Goal: Find contact information: Find contact information

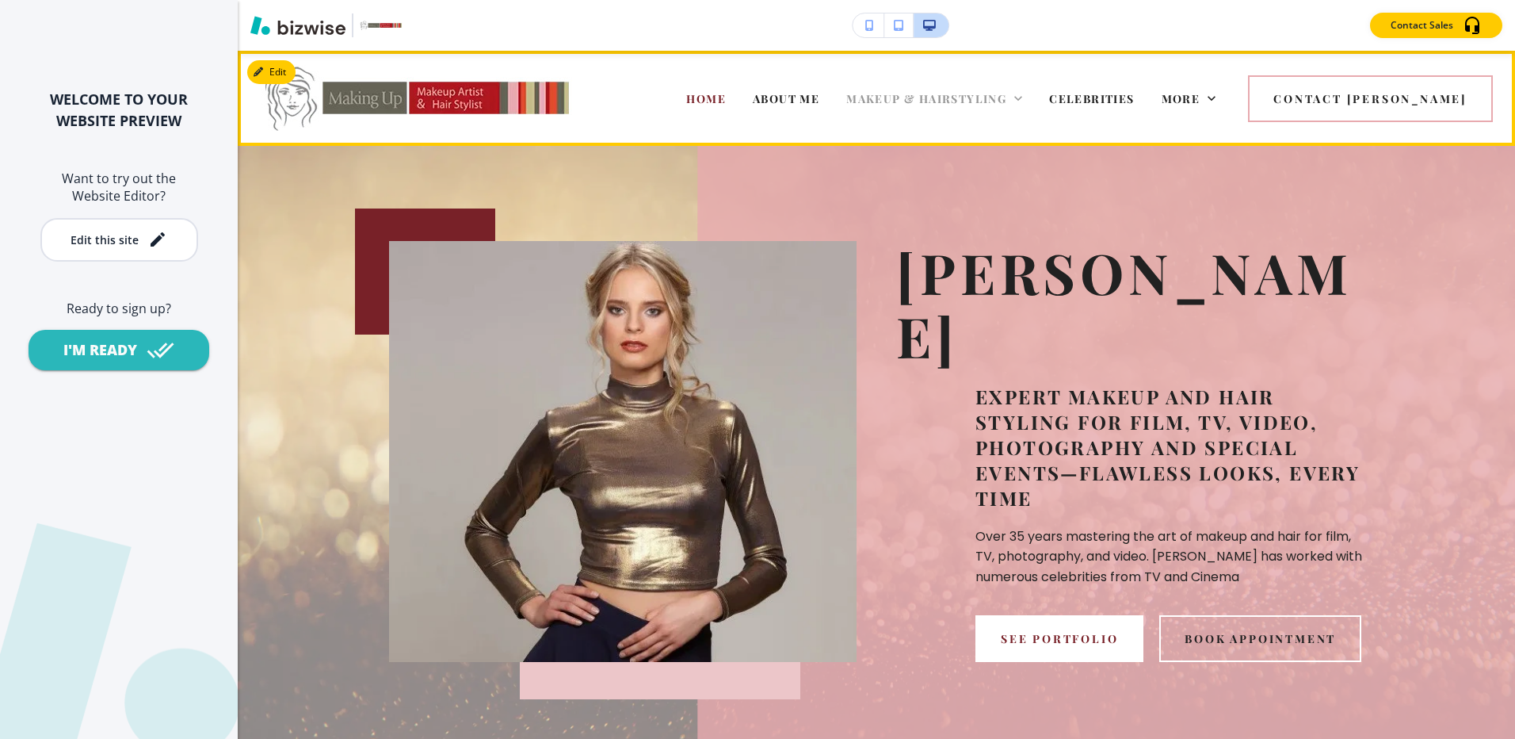
click at [1004, 98] on span "MAKEUP & HAIRSTYLING" at bounding box center [926, 98] width 160 height 15
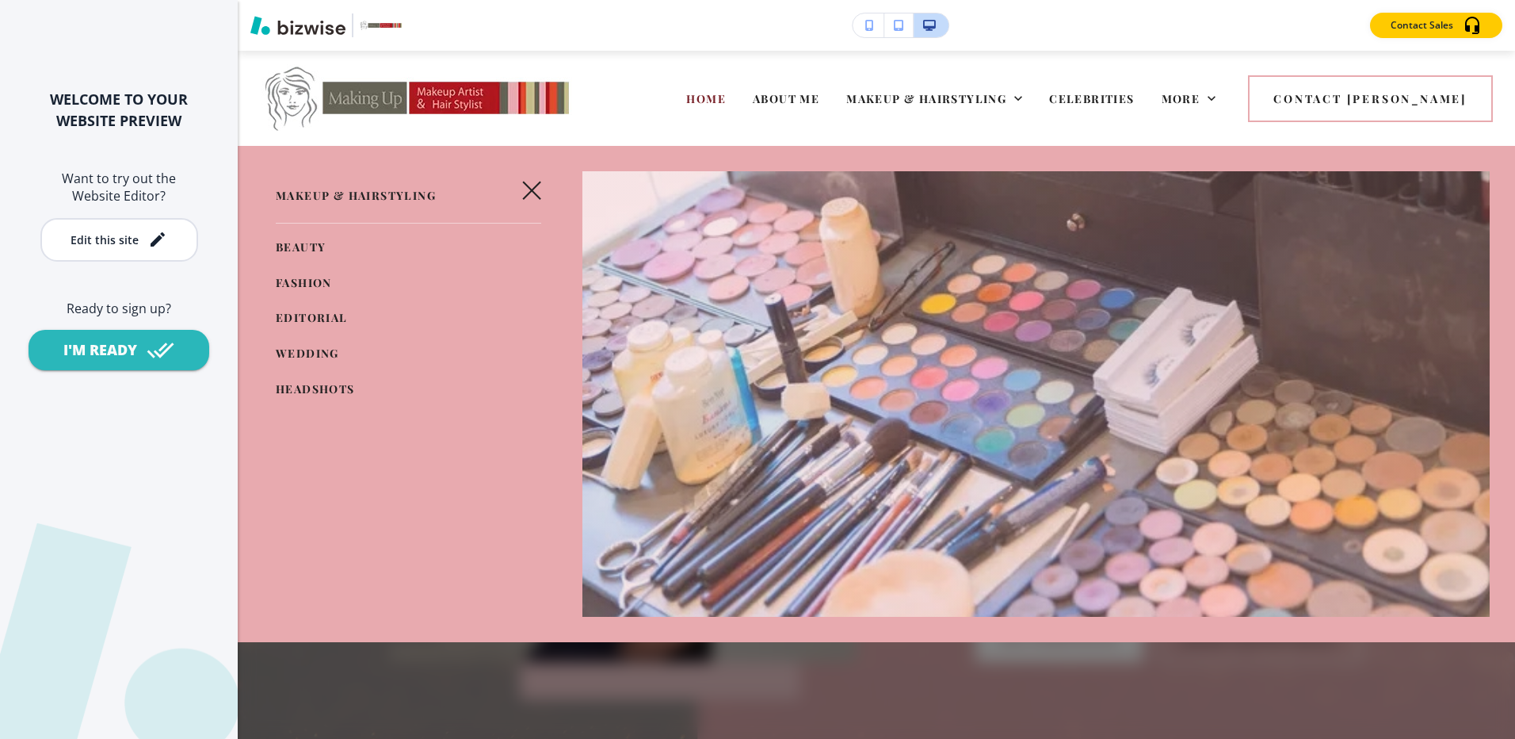
click at [303, 351] on span "WEDDING" at bounding box center [307, 353] width 63 height 15
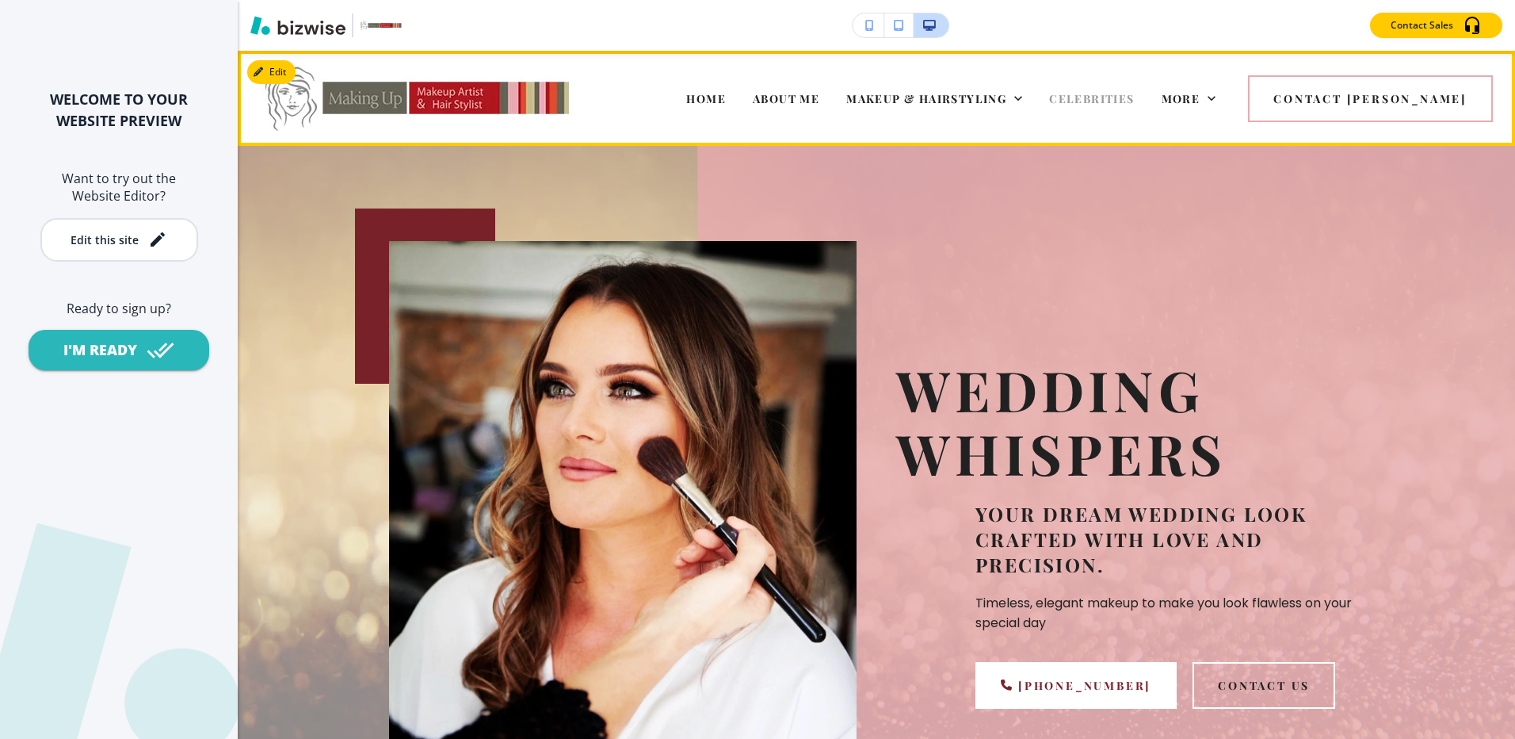
click at [1134, 95] on span "CELEBRITIES" at bounding box center [1091, 98] width 85 height 15
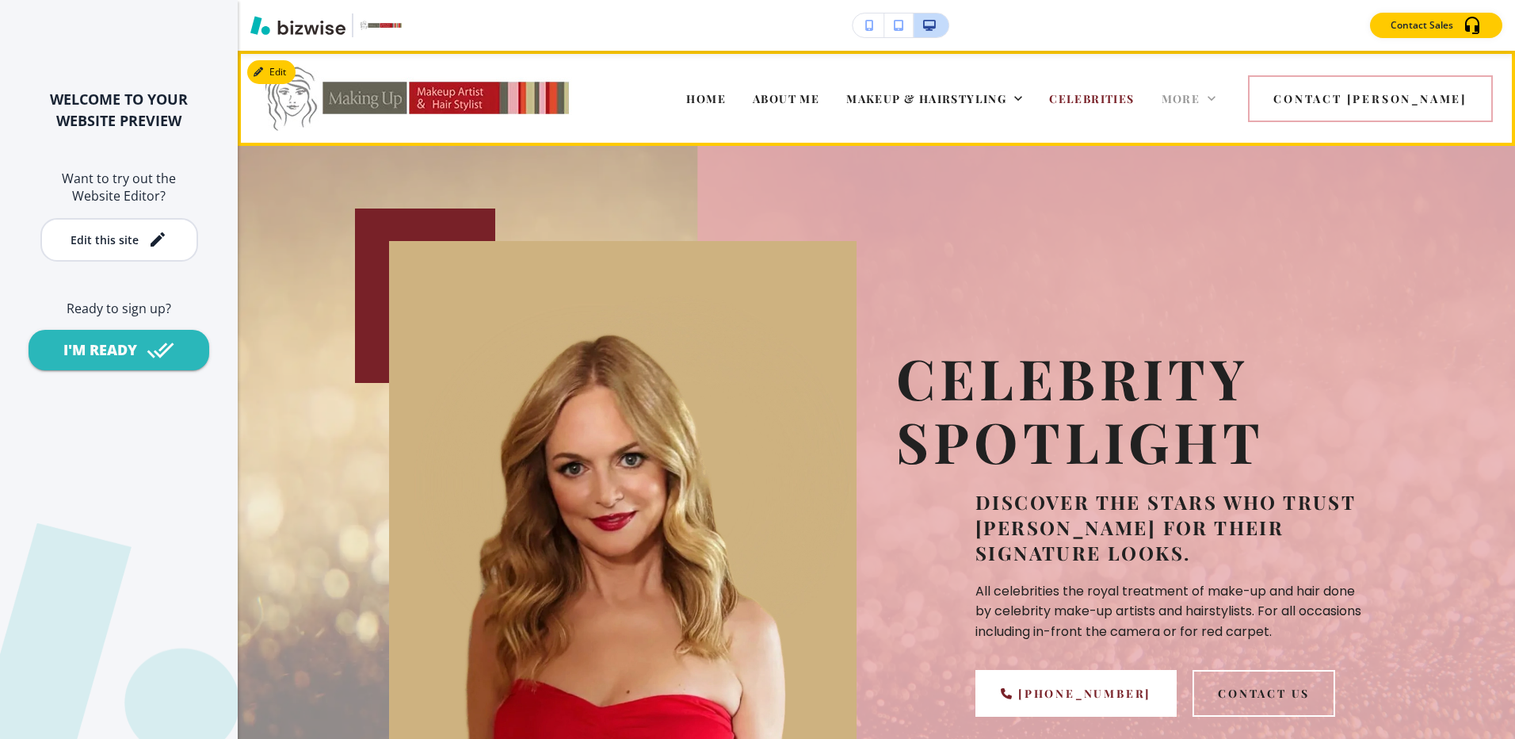
click at [1201, 91] on span "More" at bounding box center [1181, 98] width 39 height 15
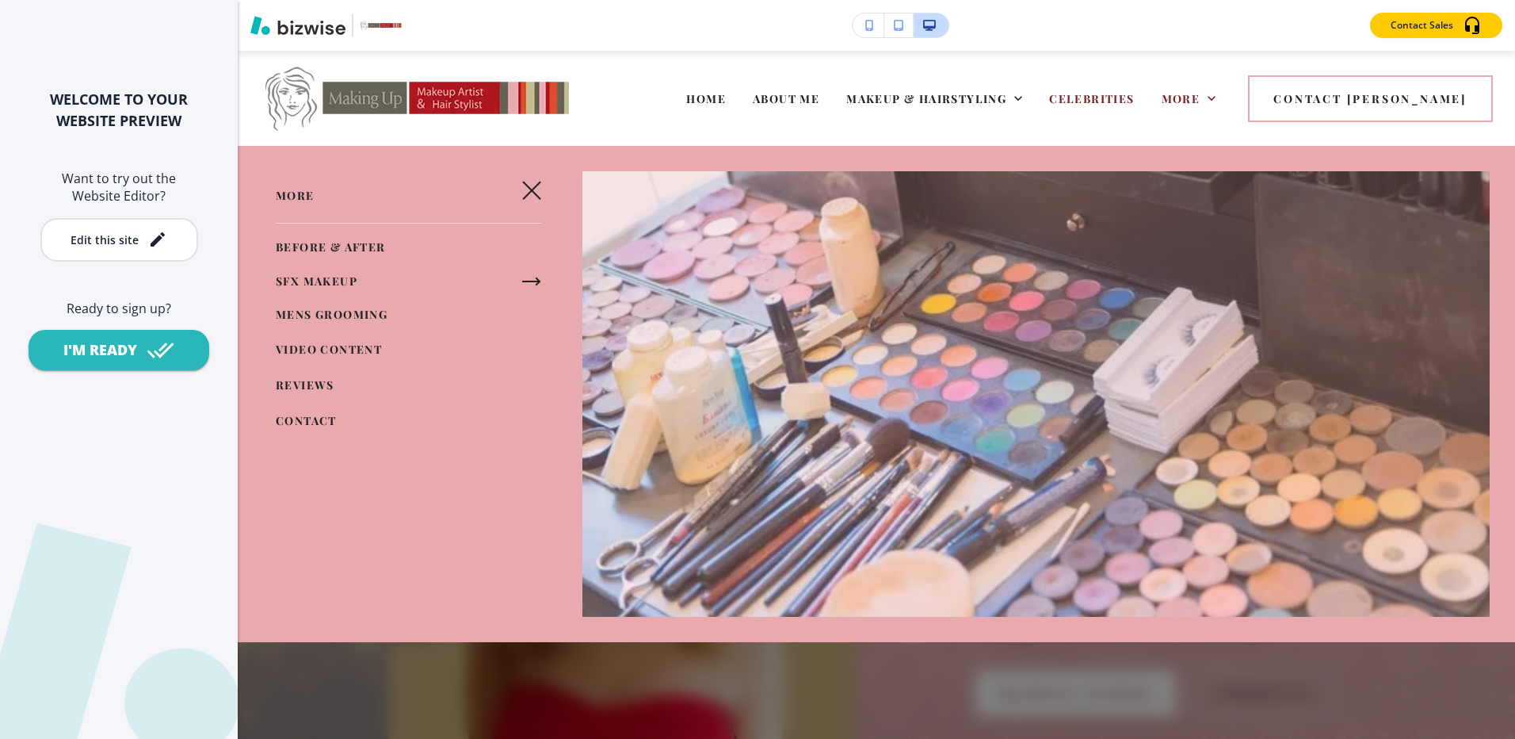
click at [341, 282] on span "SFX MAKEUP" at bounding box center [317, 280] width 82 height 15
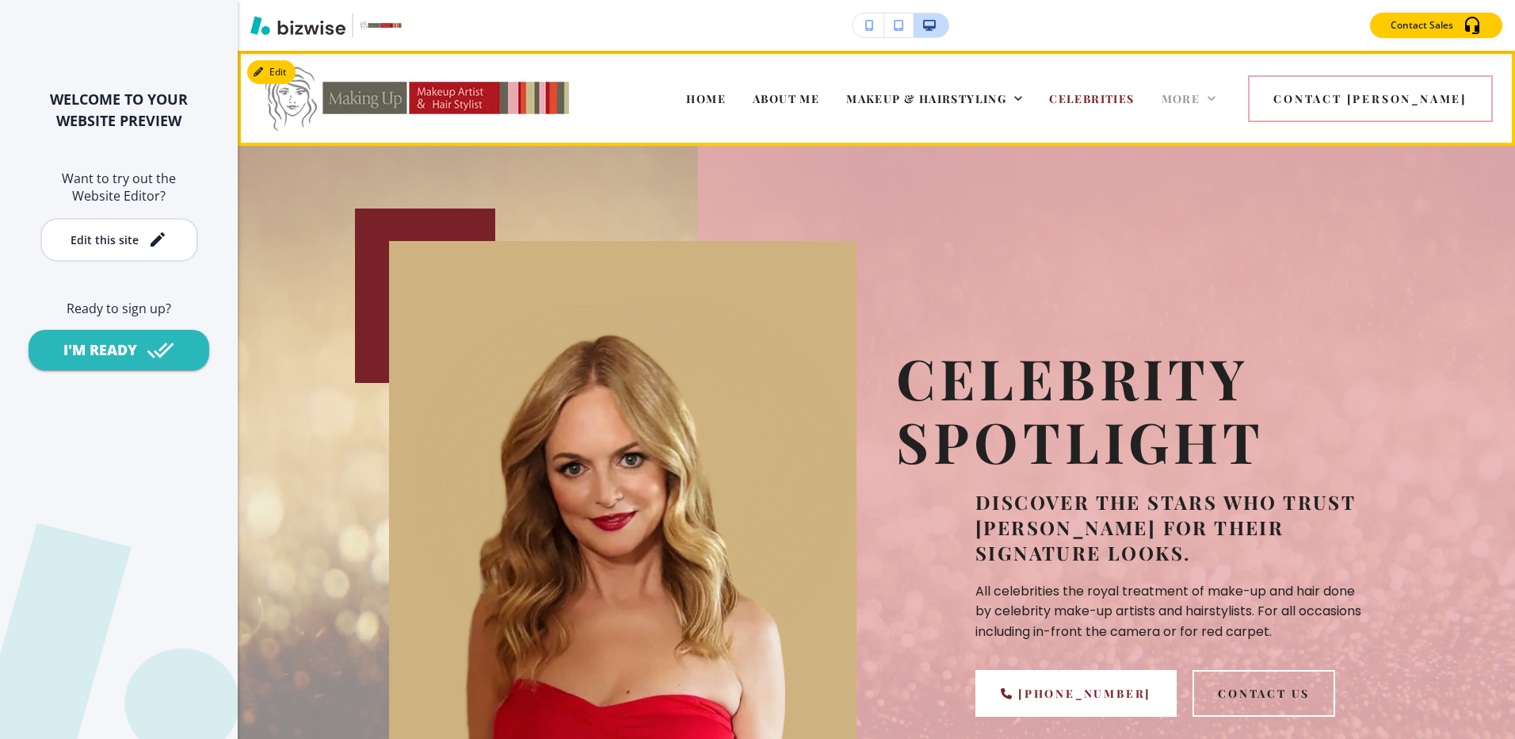
click at [1201, 99] on span "More" at bounding box center [1181, 98] width 39 height 15
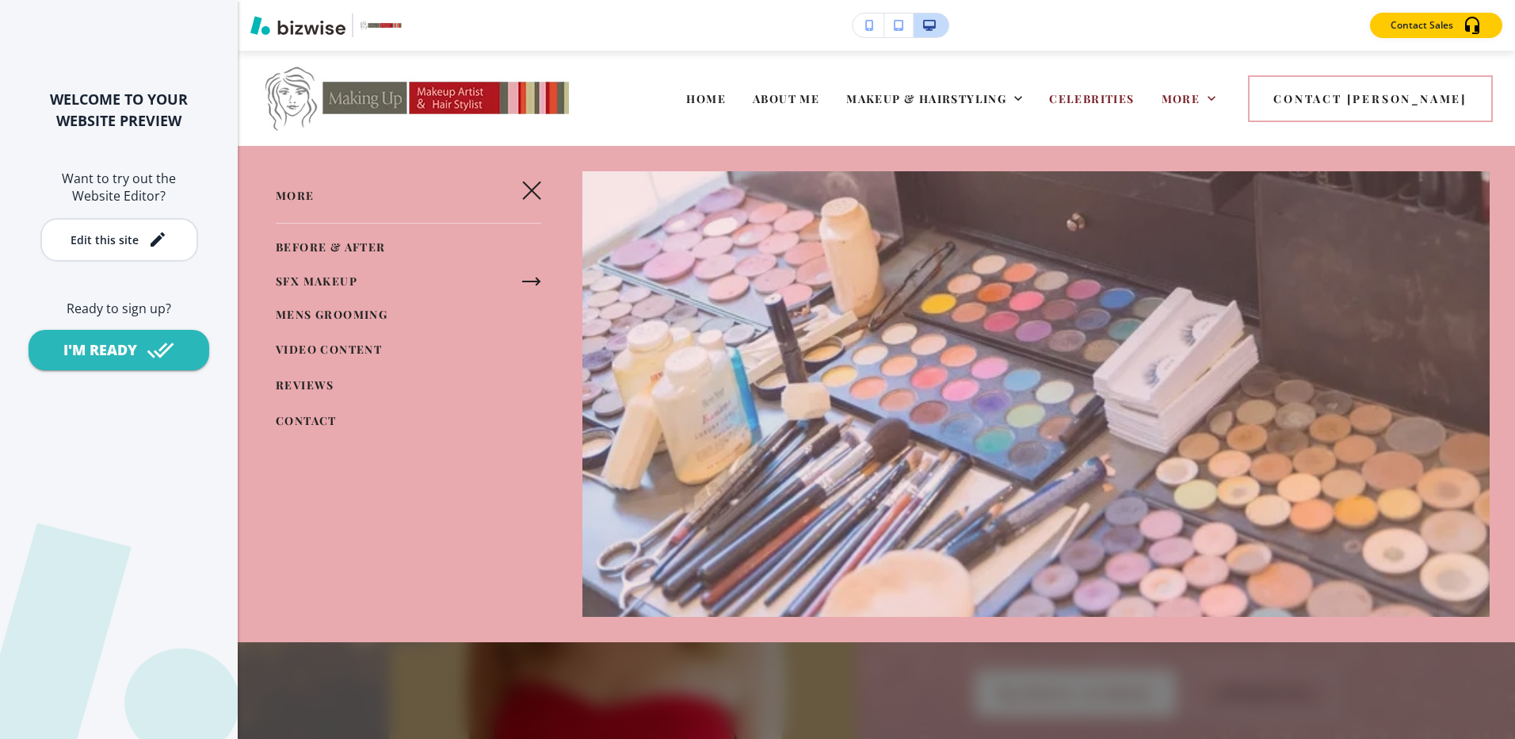
click at [532, 278] on icon "button" at bounding box center [531, 281] width 19 height 19
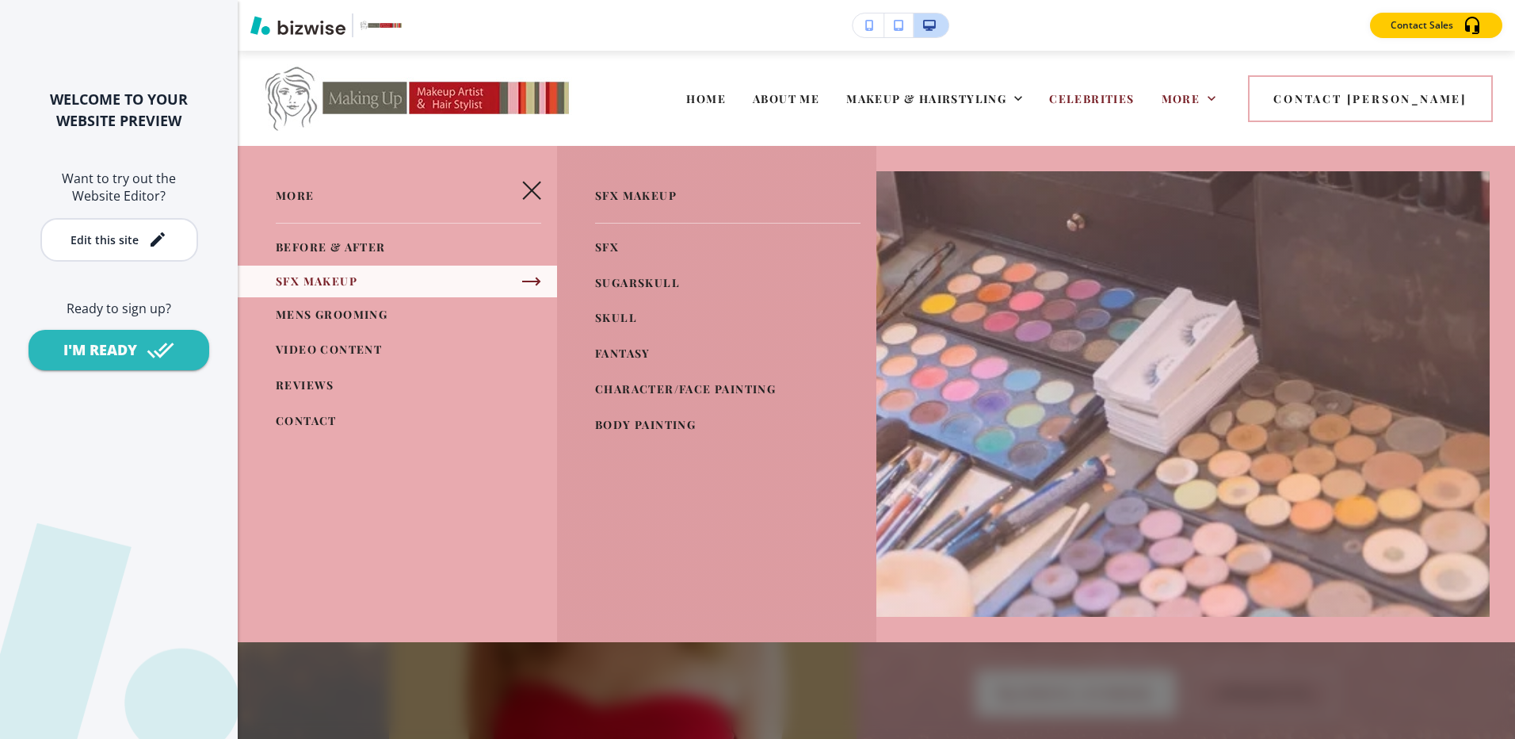
click at [356, 309] on span "MENS GROOMING" at bounding box center [332, 314] width 112 height 15
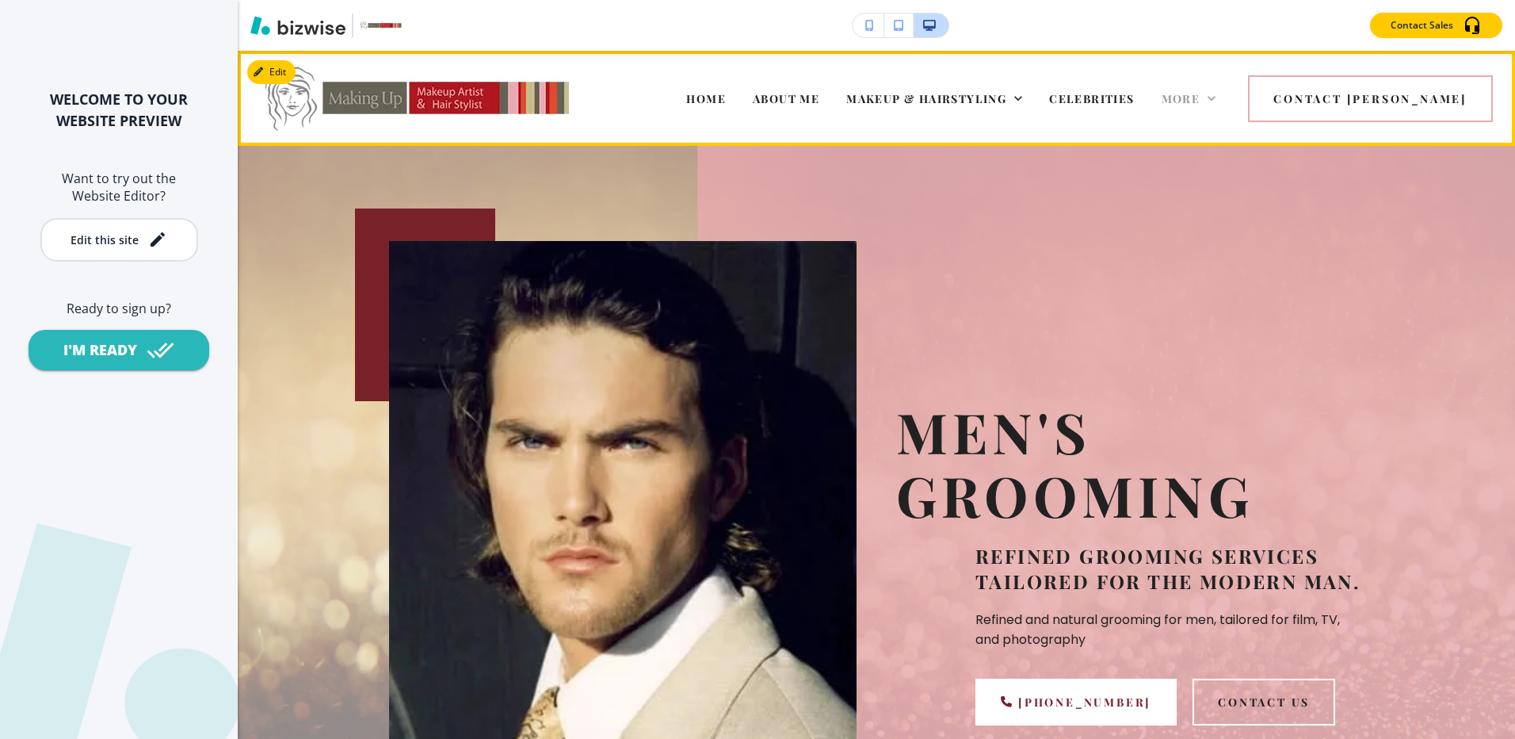
click at [1201, 98] on span "More" at bounding box center [1181, 98] width 39 height 15
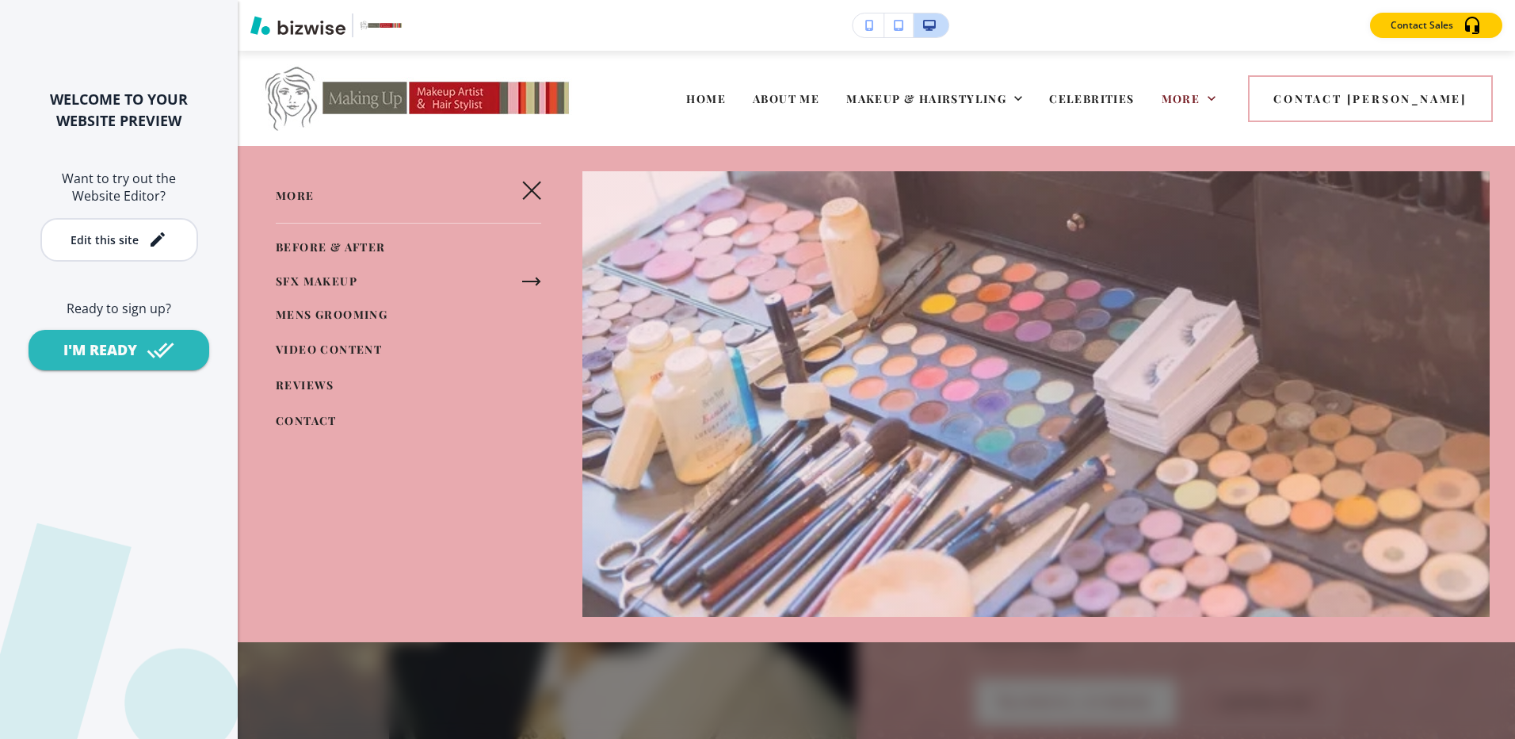
click at [362, 242] on span "BEFORE & AFTER" at bounding box center [331, 246] width 110 height 15
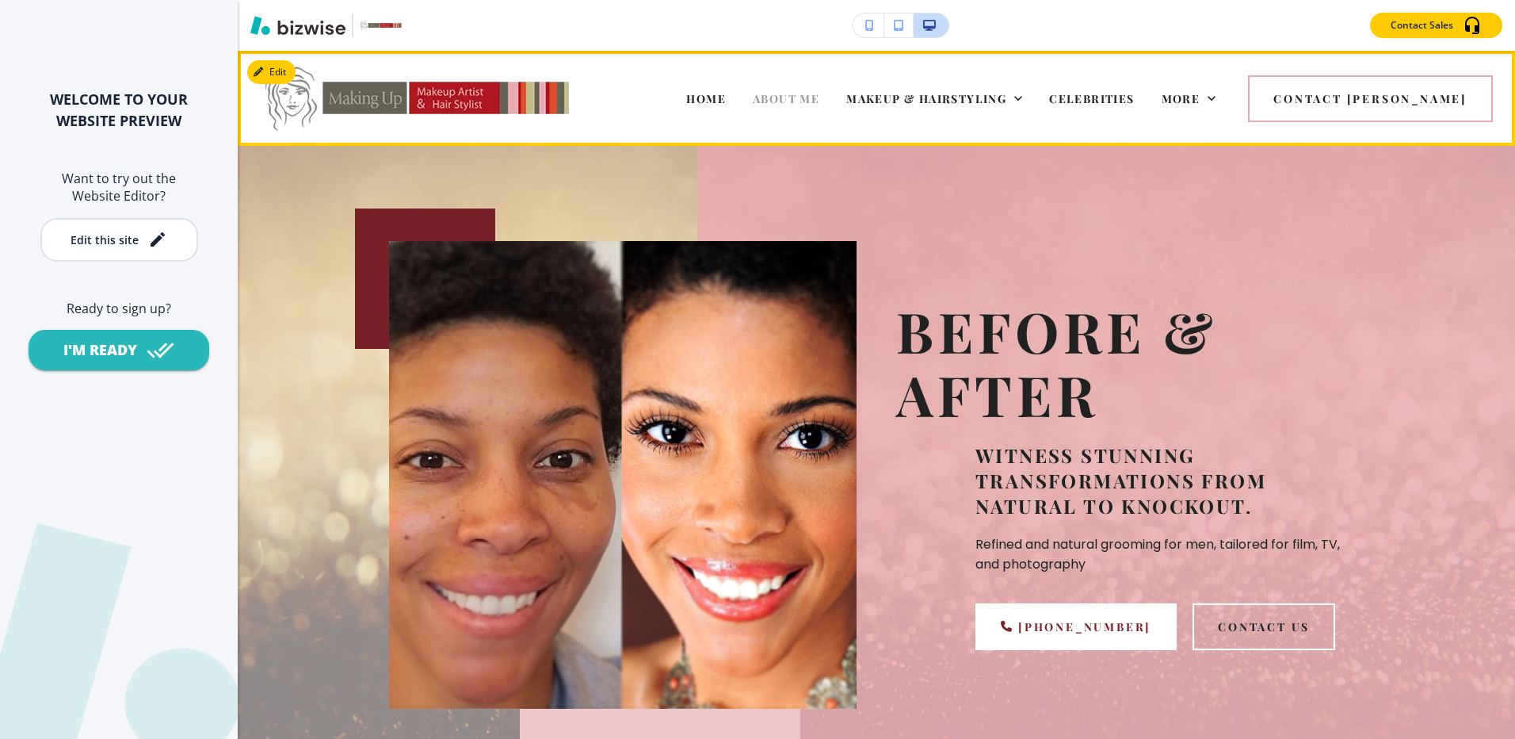
click at [819, 97] on span "ABOUT ME" at bounding box center [786, 98] width 67 height 15
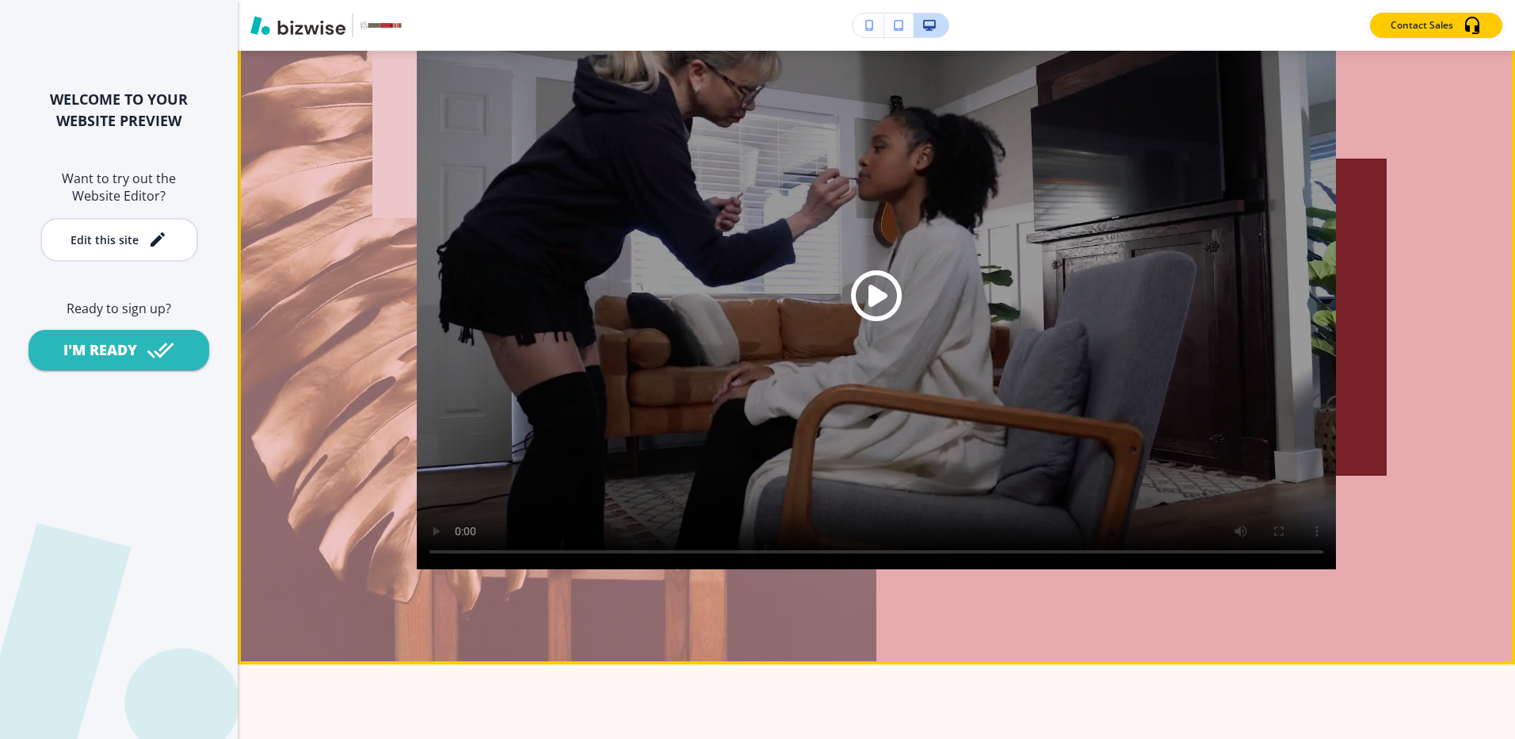
scroll to position [7529, 0]
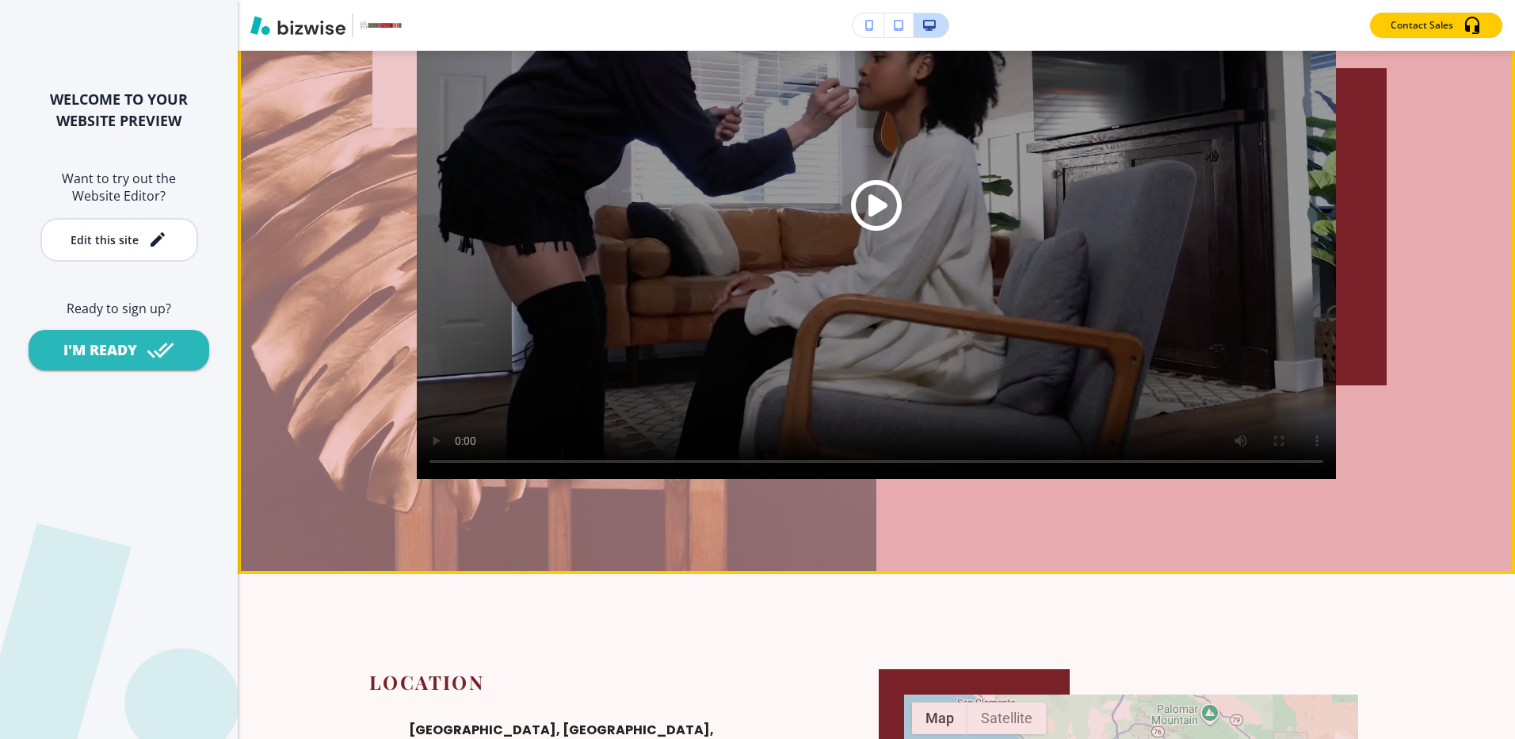
click at [851, 231] on span "Play button for video with title: undefined" at bounding box center [876, 205] width 51 height 51
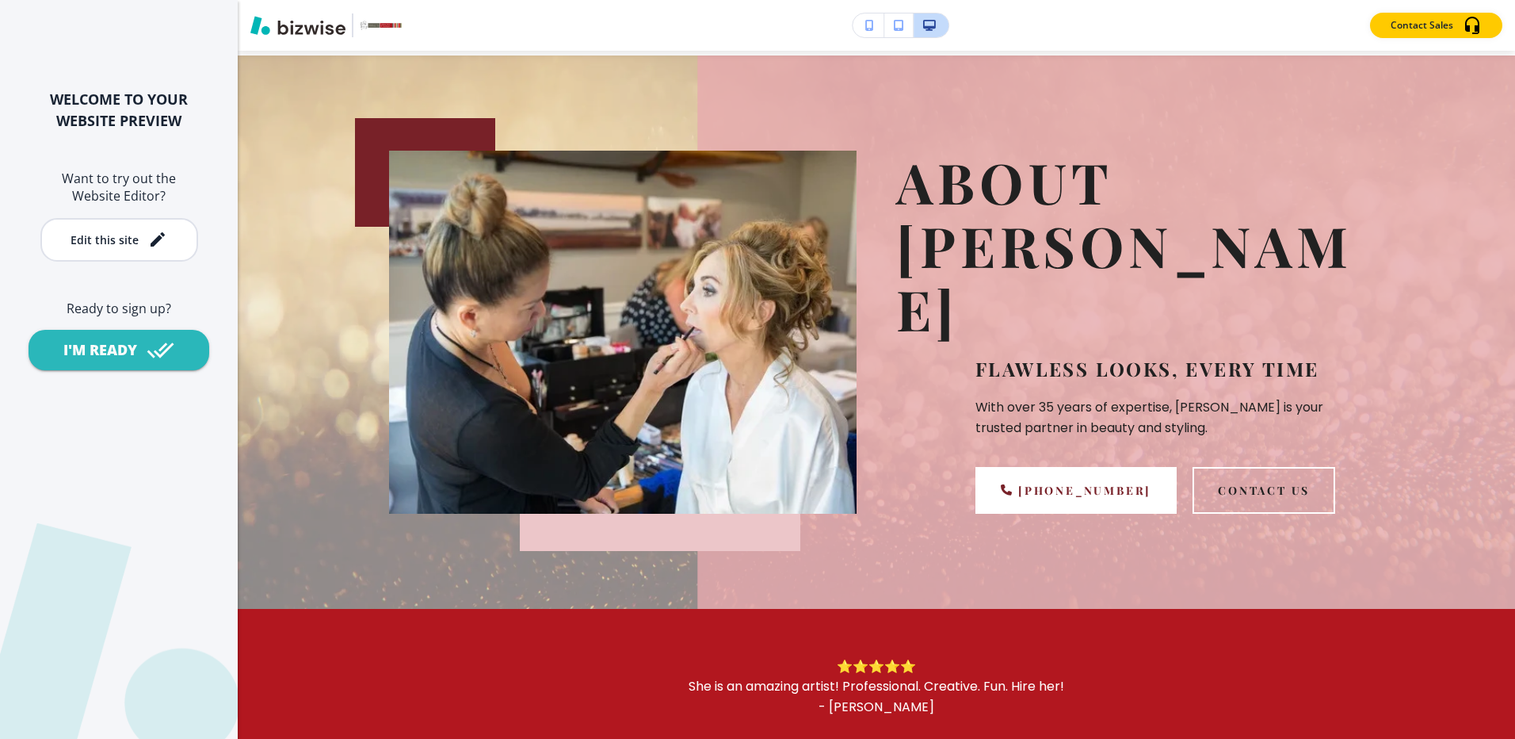
scroll to position [0, 0]
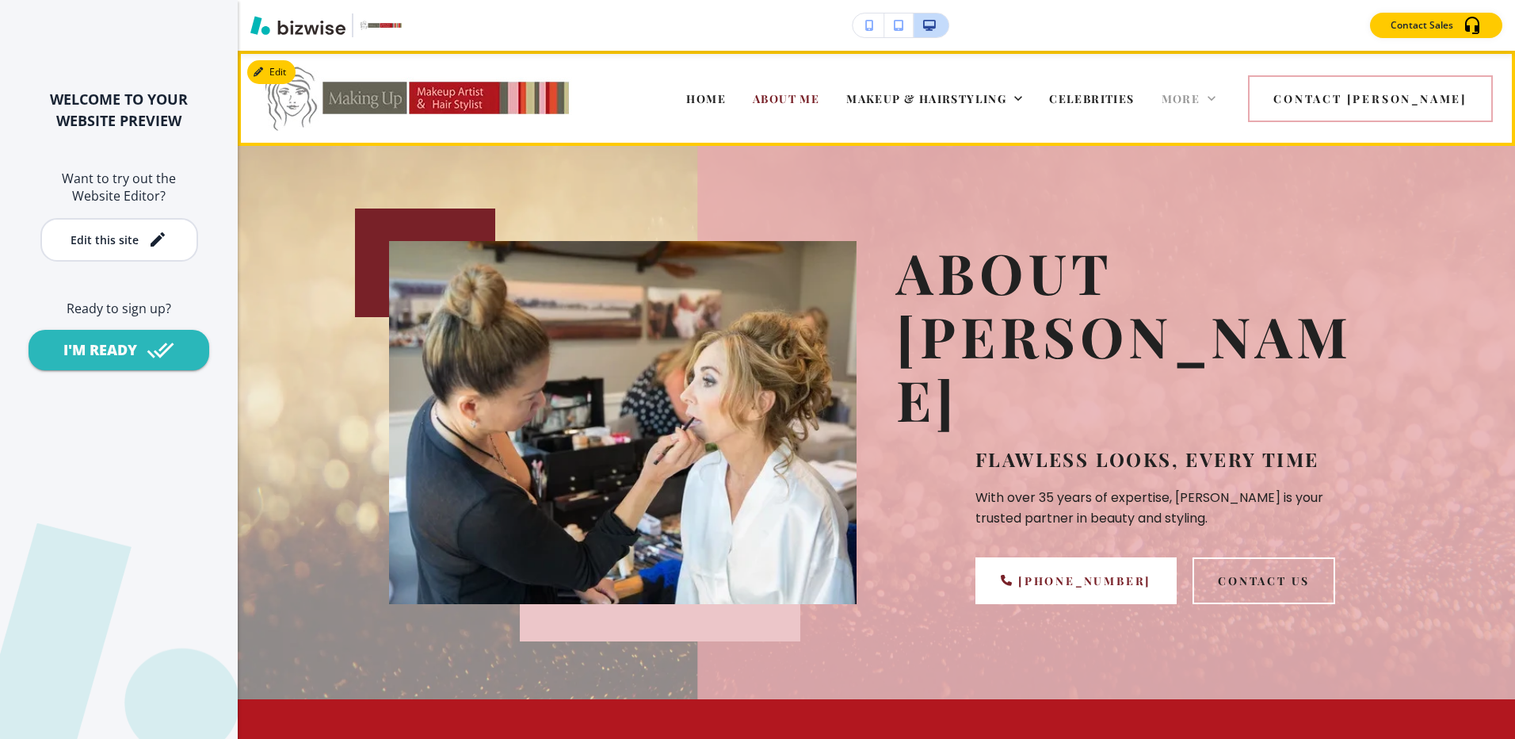
click at [1201, 99] on span "More" at bounding box center [1181, 98] width 39 height 15
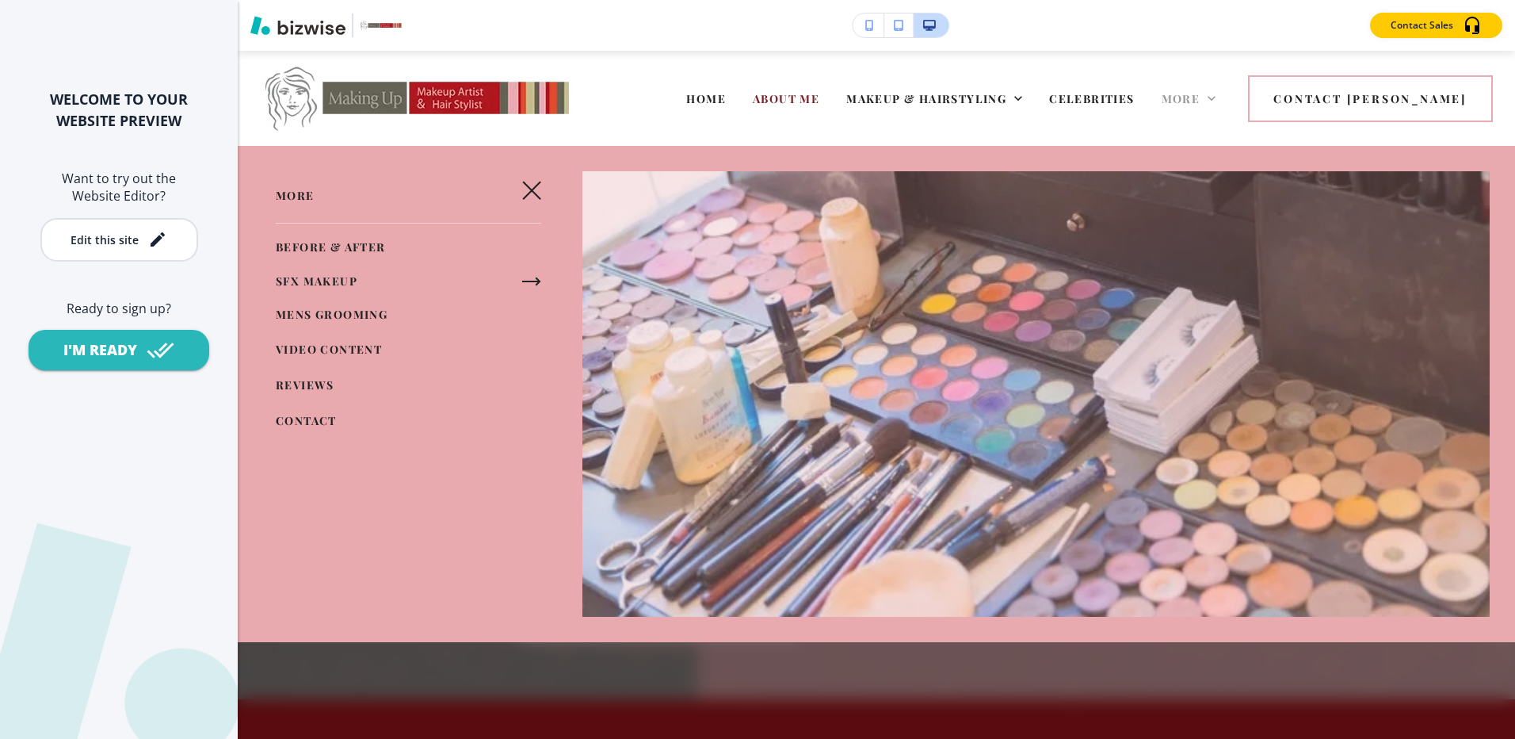
click at [1201, 100] on span "More" at bounding box center [1181, 98] width 39 height 15
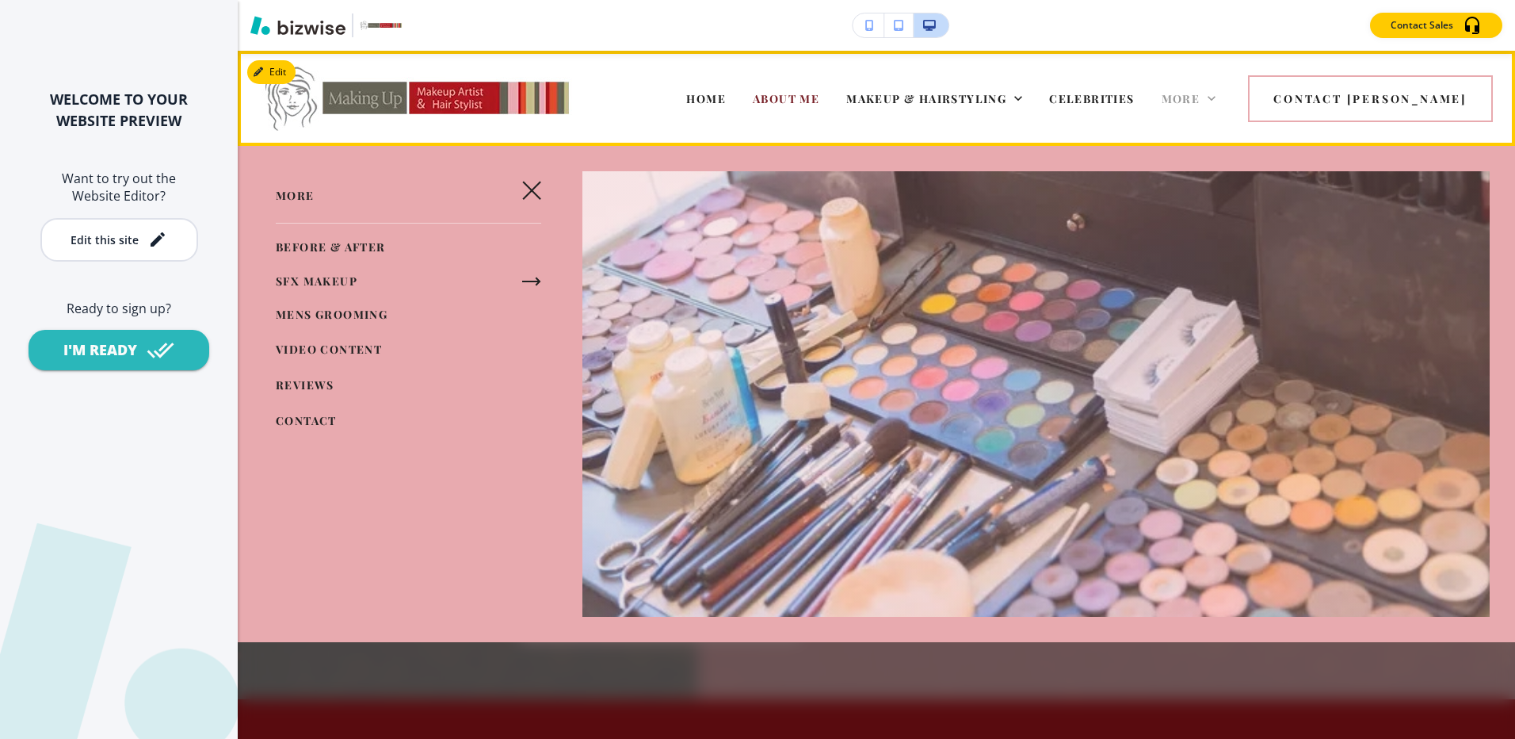
click at [1201, 97] on span "More" at bounding box center [1181, 98] width 39 height 15
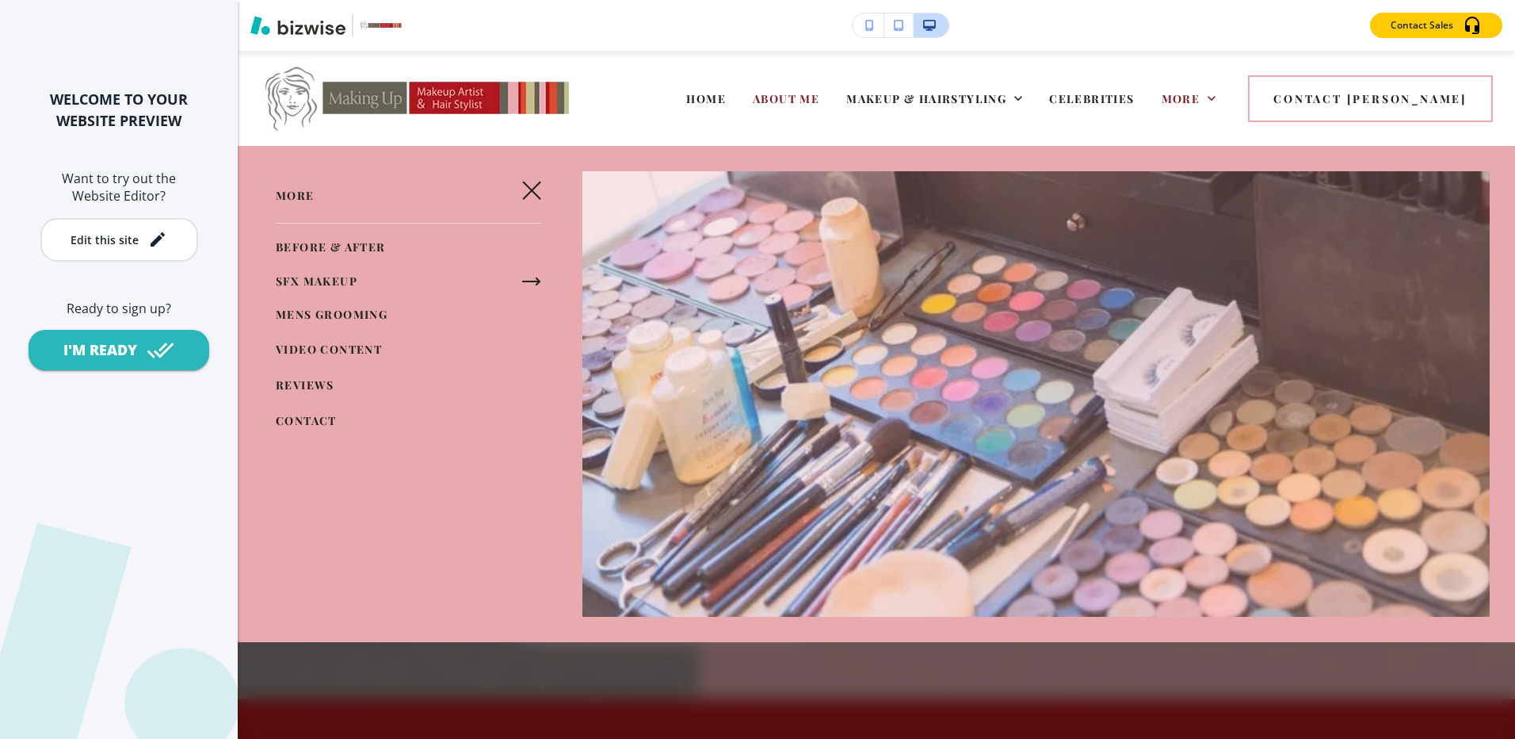
click at [531, 281] on icon "button" at bounding box center [531, 281] width 16 height 0
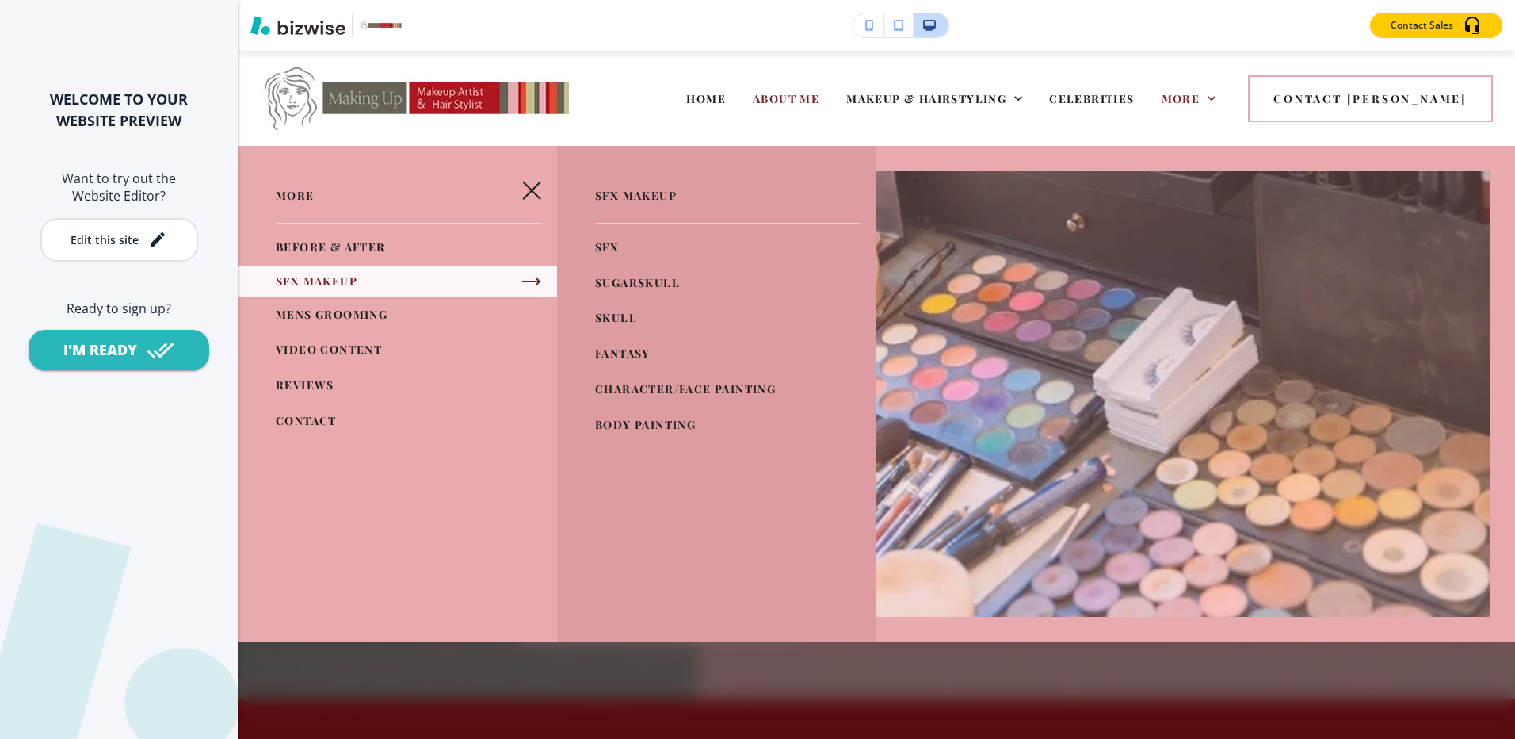
click at [529, 180] on button "button" at bounding box center [532, 190] width 38 height 38
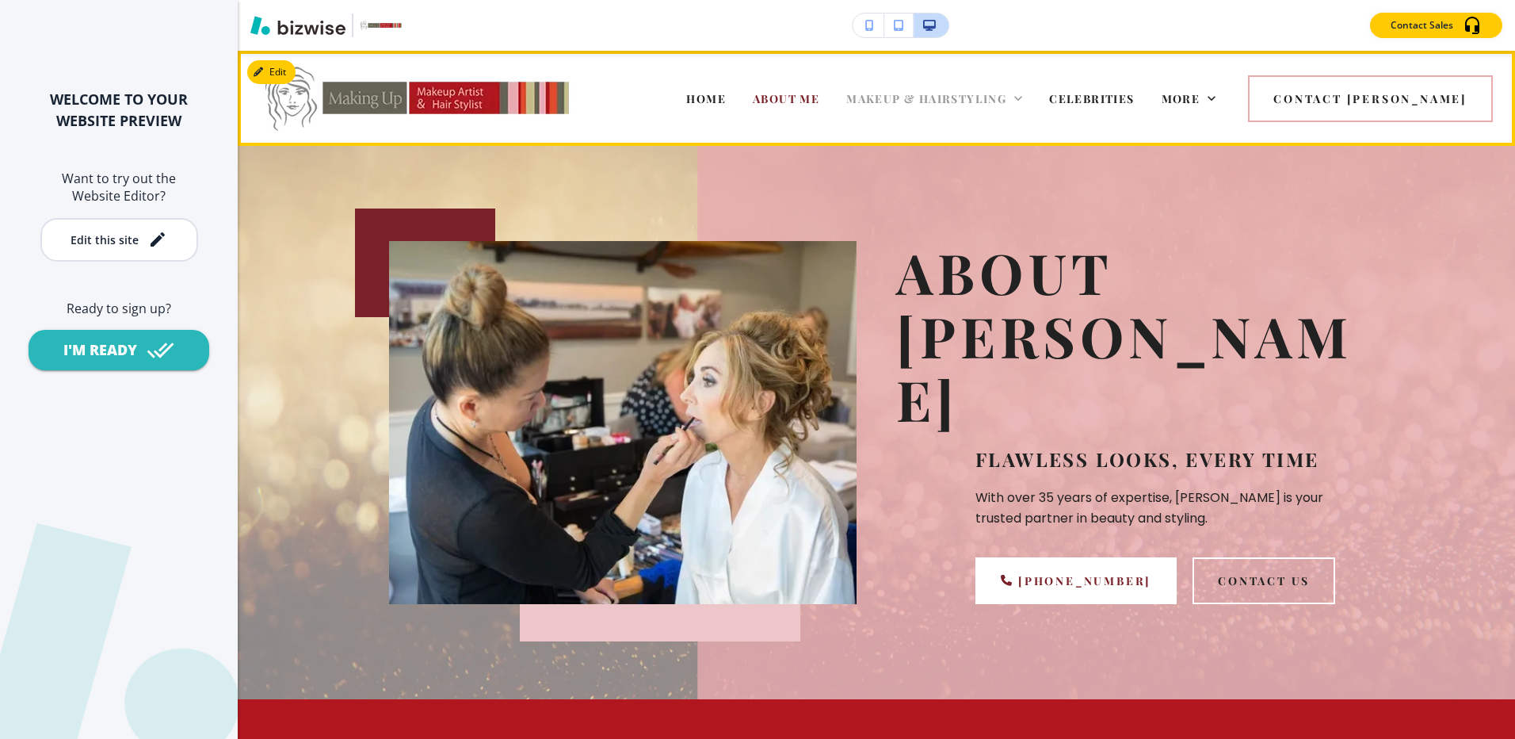
click at [1007, 97] on span "MAKEUP & HAIRSTYLING" at bounding box center [926, 98] width 160 height 15
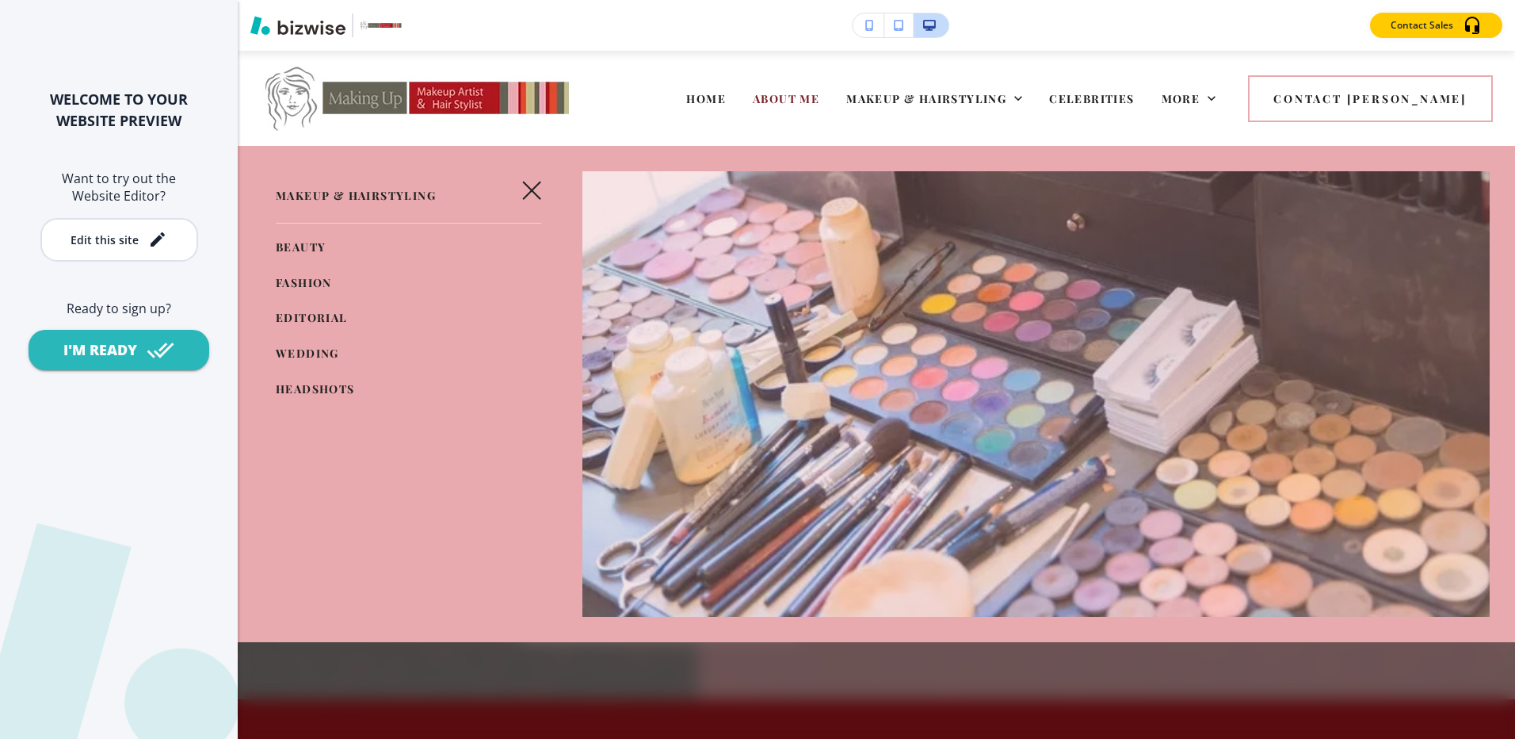
click at [311, 350] on span "WEDDING" at bounding box center [307, 353] width 63 height 15
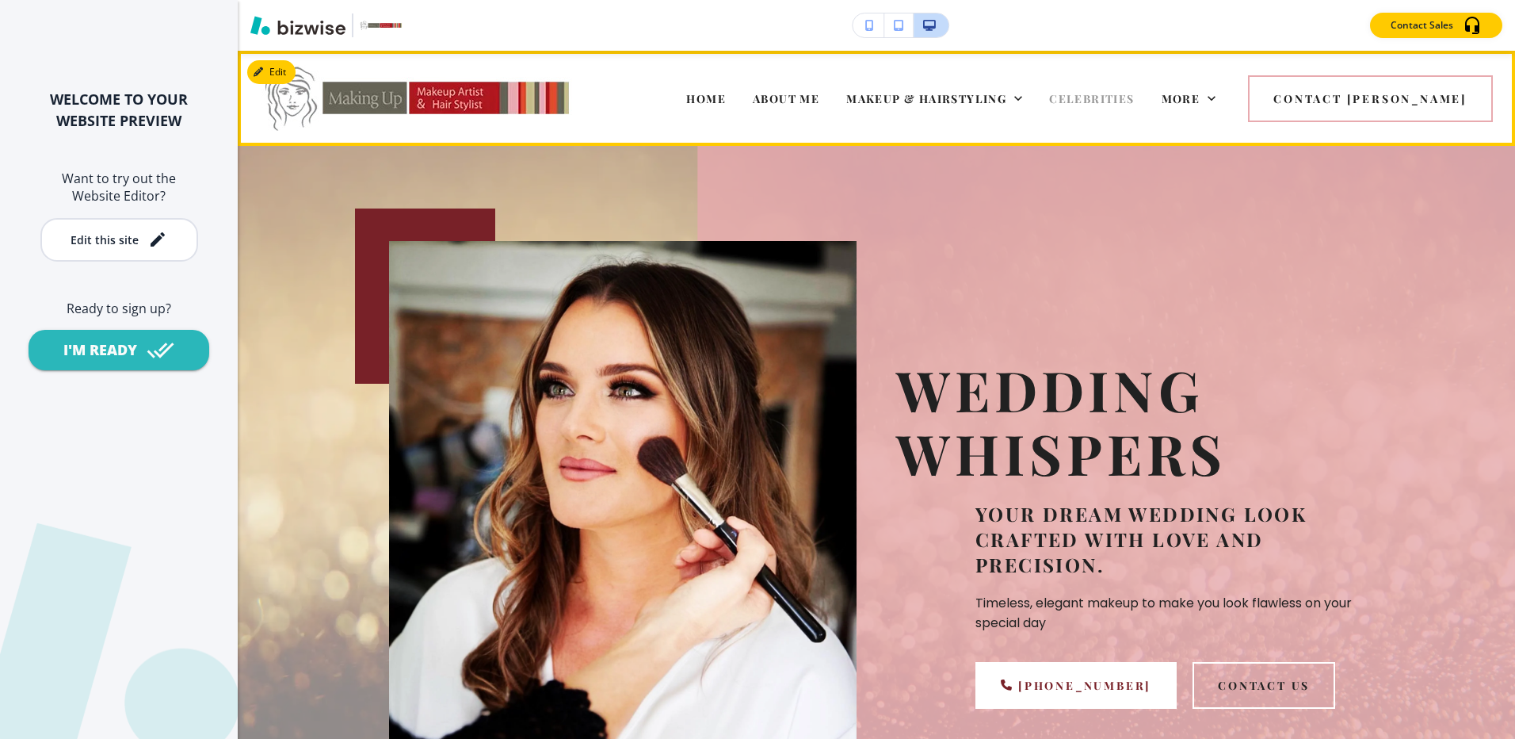
click at [1134, 92] on span "CELEBRITIES" at bounding box center [1091, 98] width 85 height 15
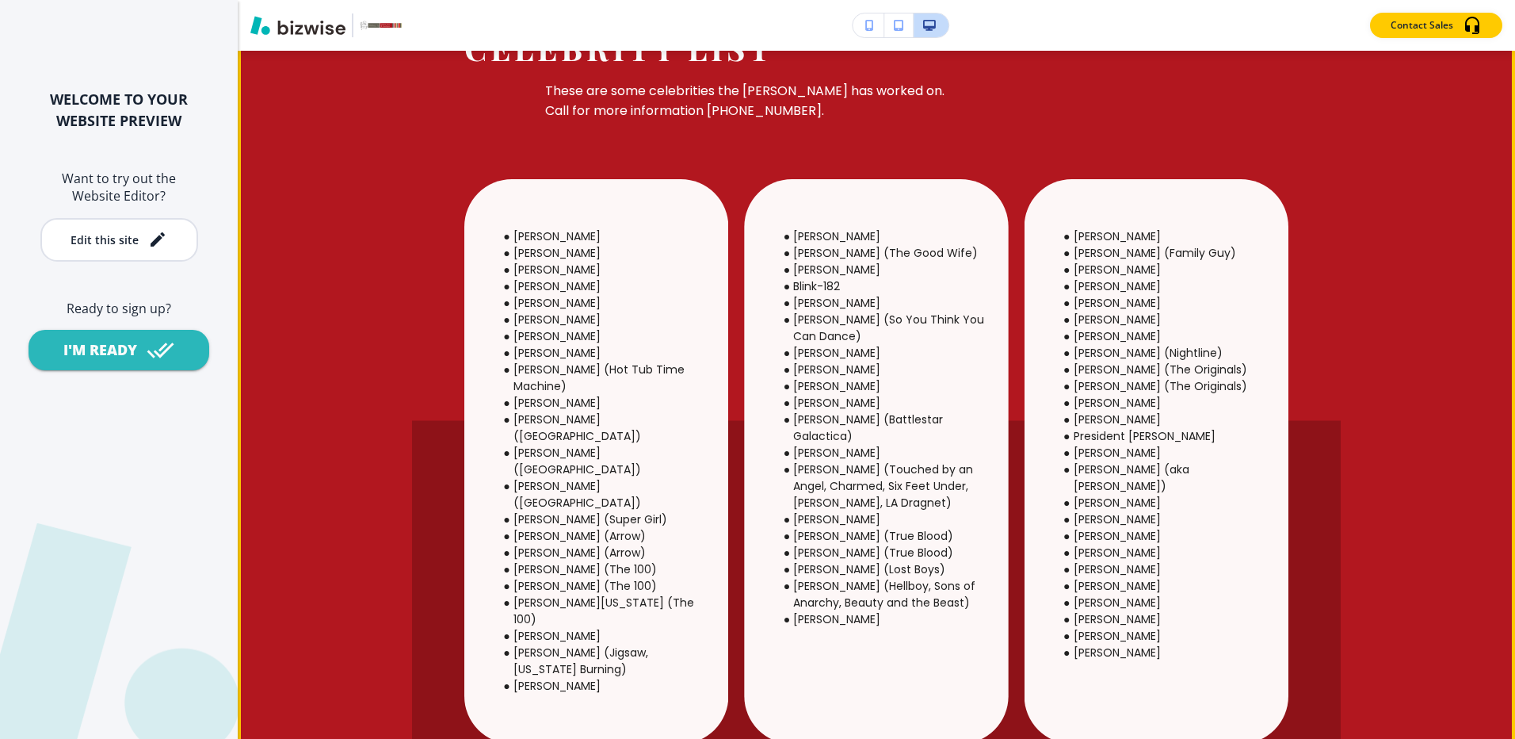
scroll to position [872, 0]
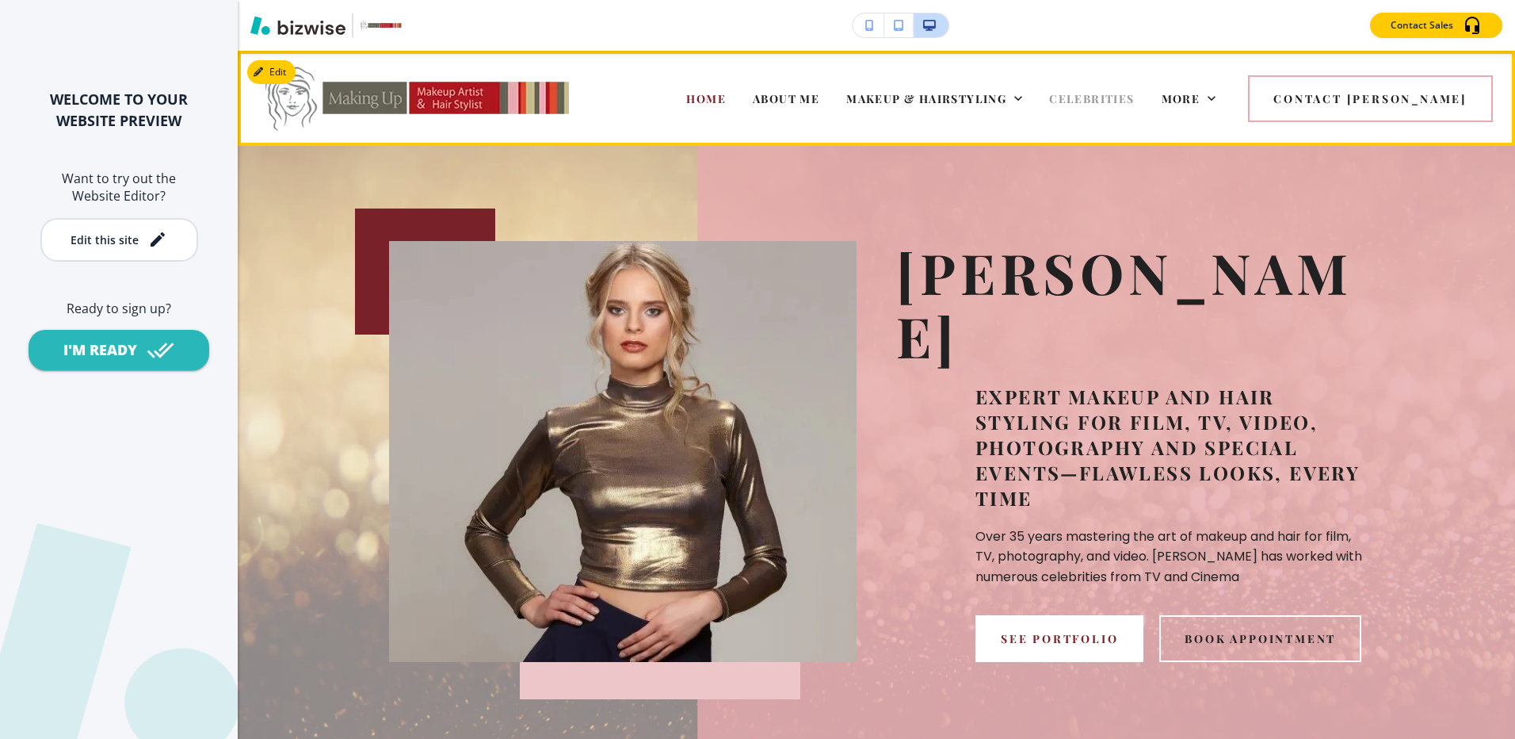
click at [1122, 94] on span "CELEBRITIES" at bounding box center [1091, 98] width 85 height 15
click at [1129, 94] on span "CELEBRITIES" at bounding box center [1091, 98] width 85 height 15
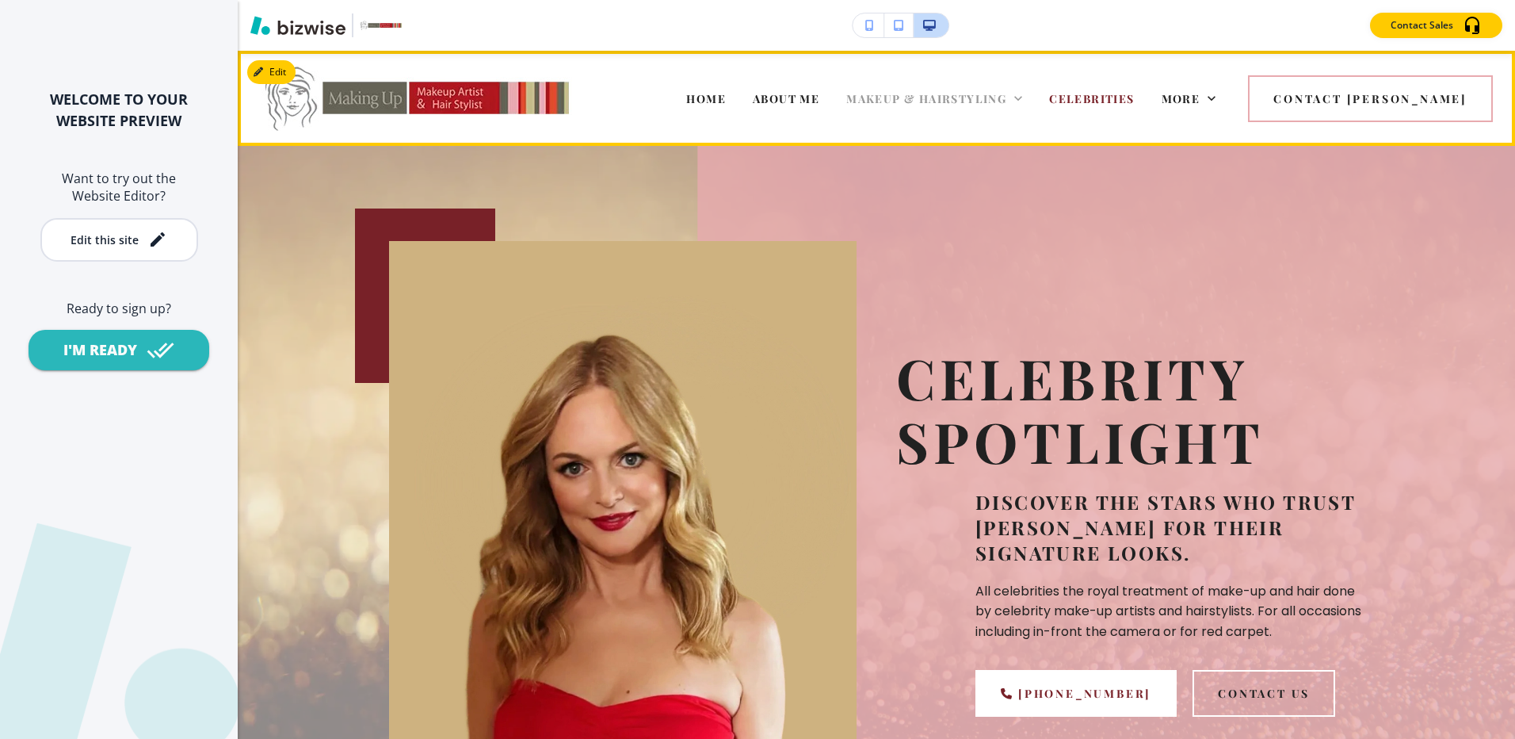
click at [1007, 98] on span "MAKEUP & HAIRSTYLING" at bounding box center [926, 98] width 160 height 15
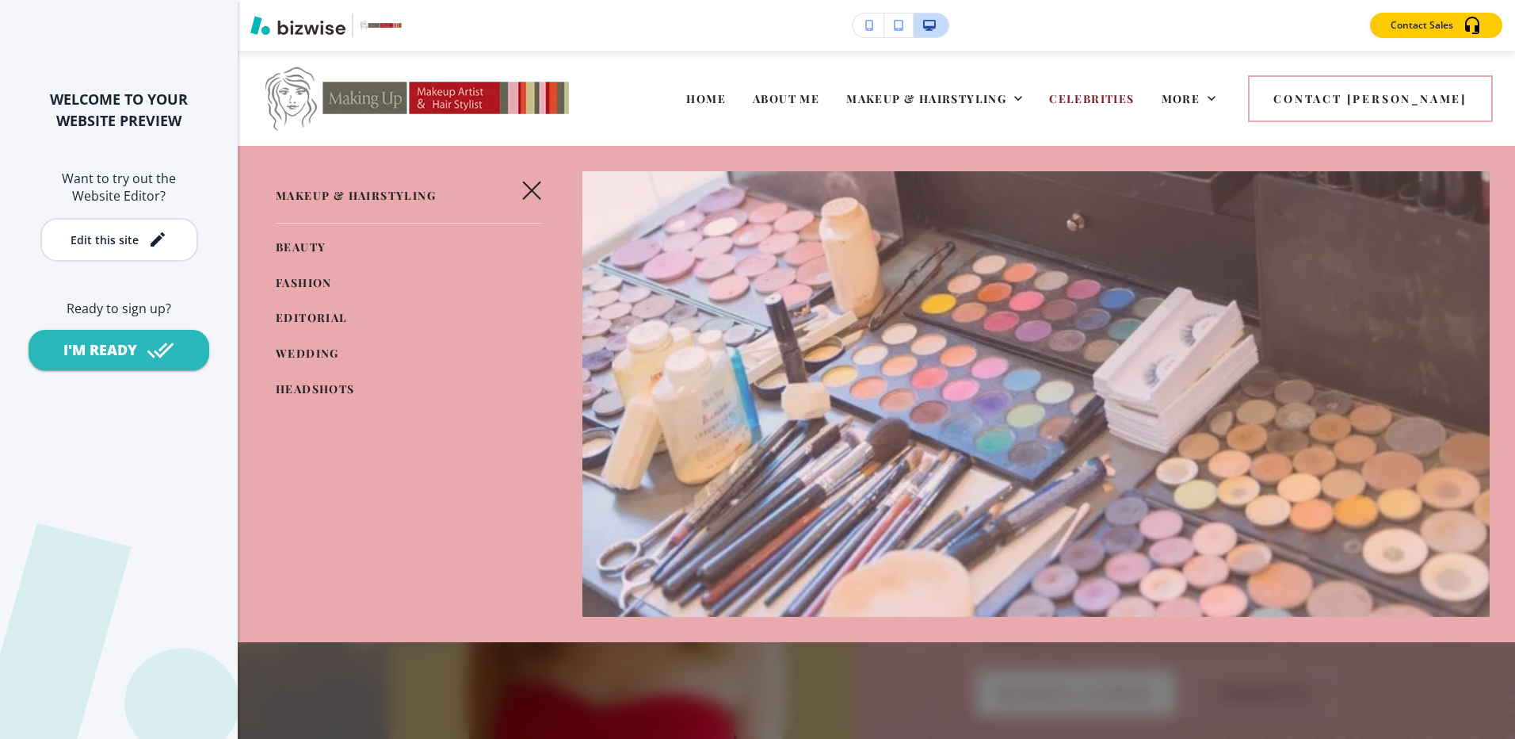
click at [291, 350] on span "WEDDING" at bounding box center [307, 353] width 63 height 15
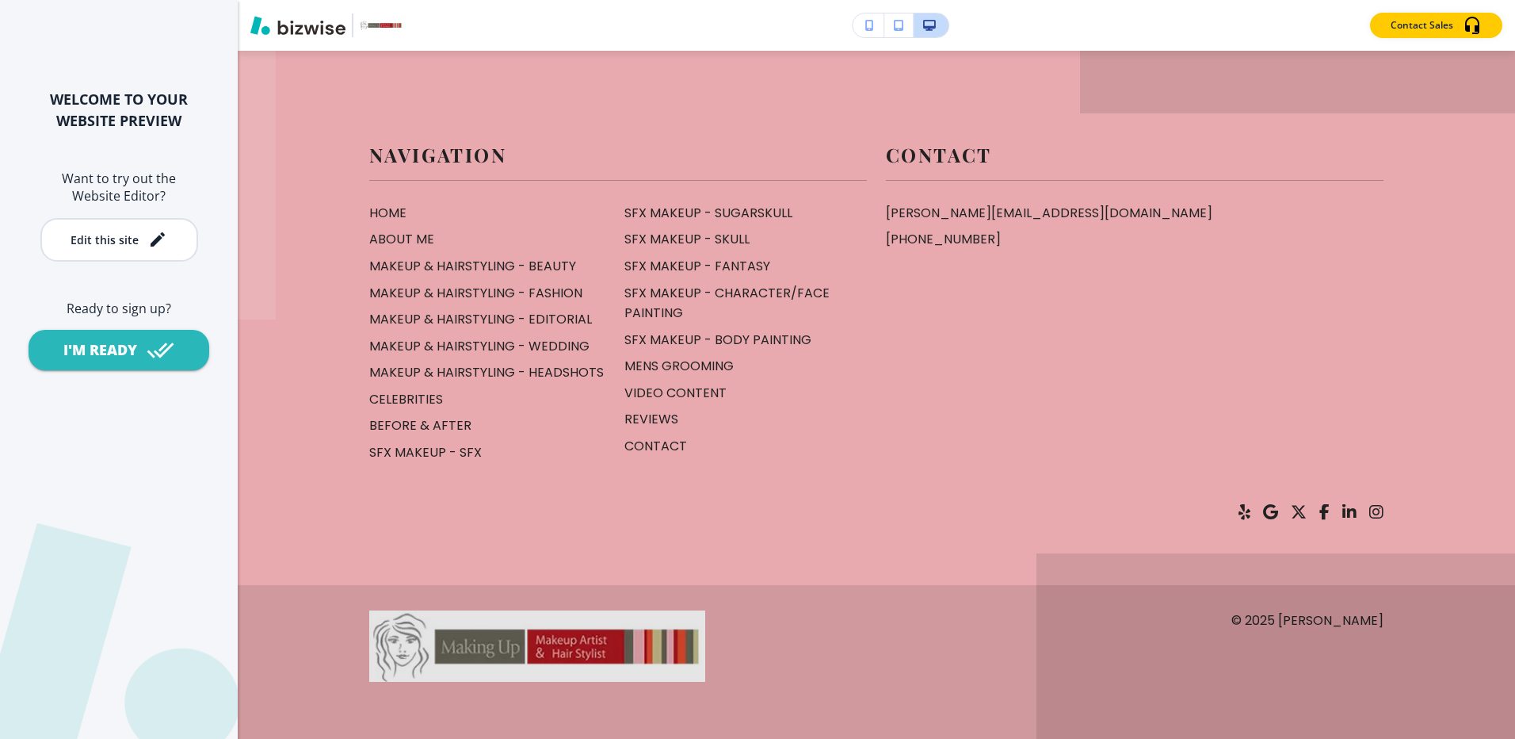
scroll to position [13124, 0]
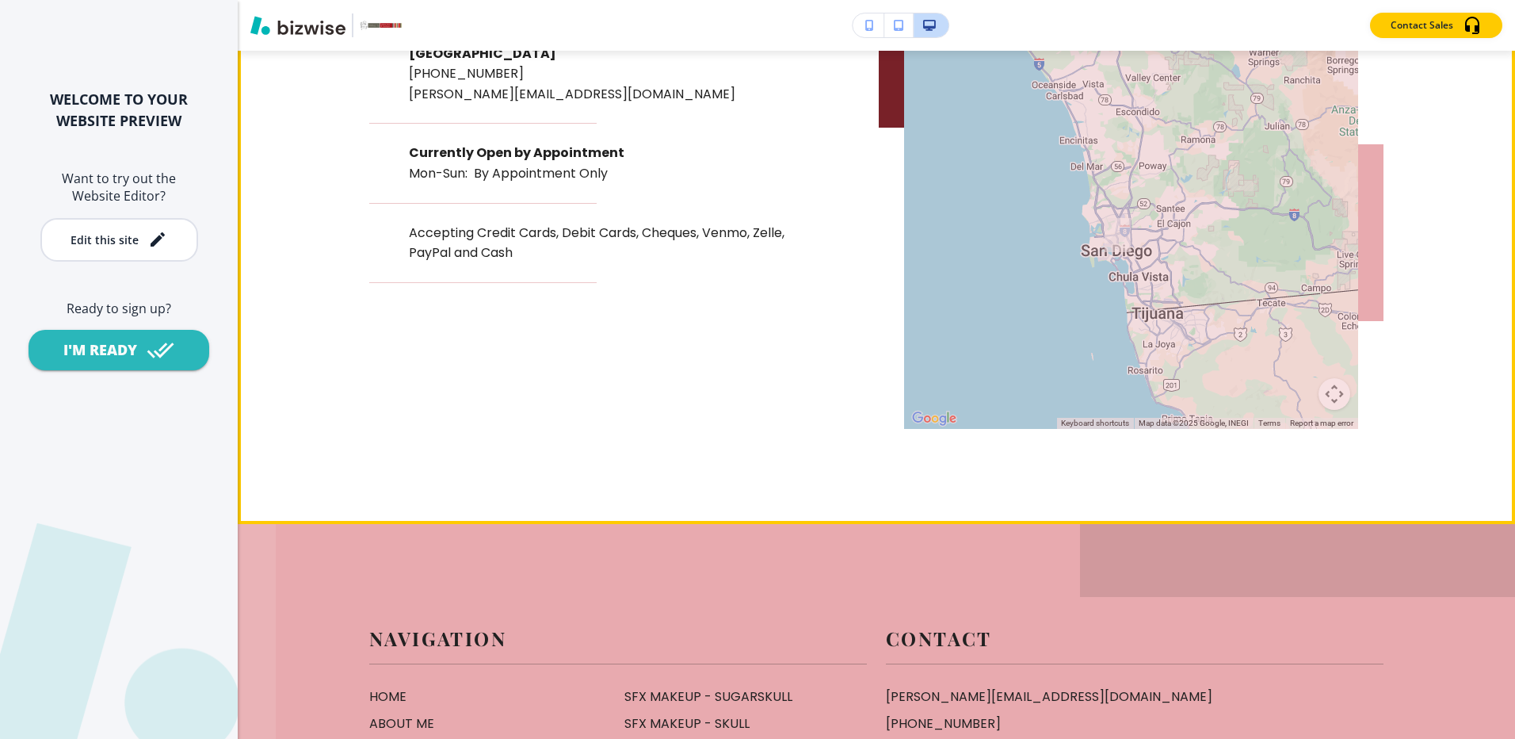
scroll to position [6657, 0]
click at [470, 83] on p "[PHONE_NUMBER]" at bounding box center [616, 73] width 414 height 21
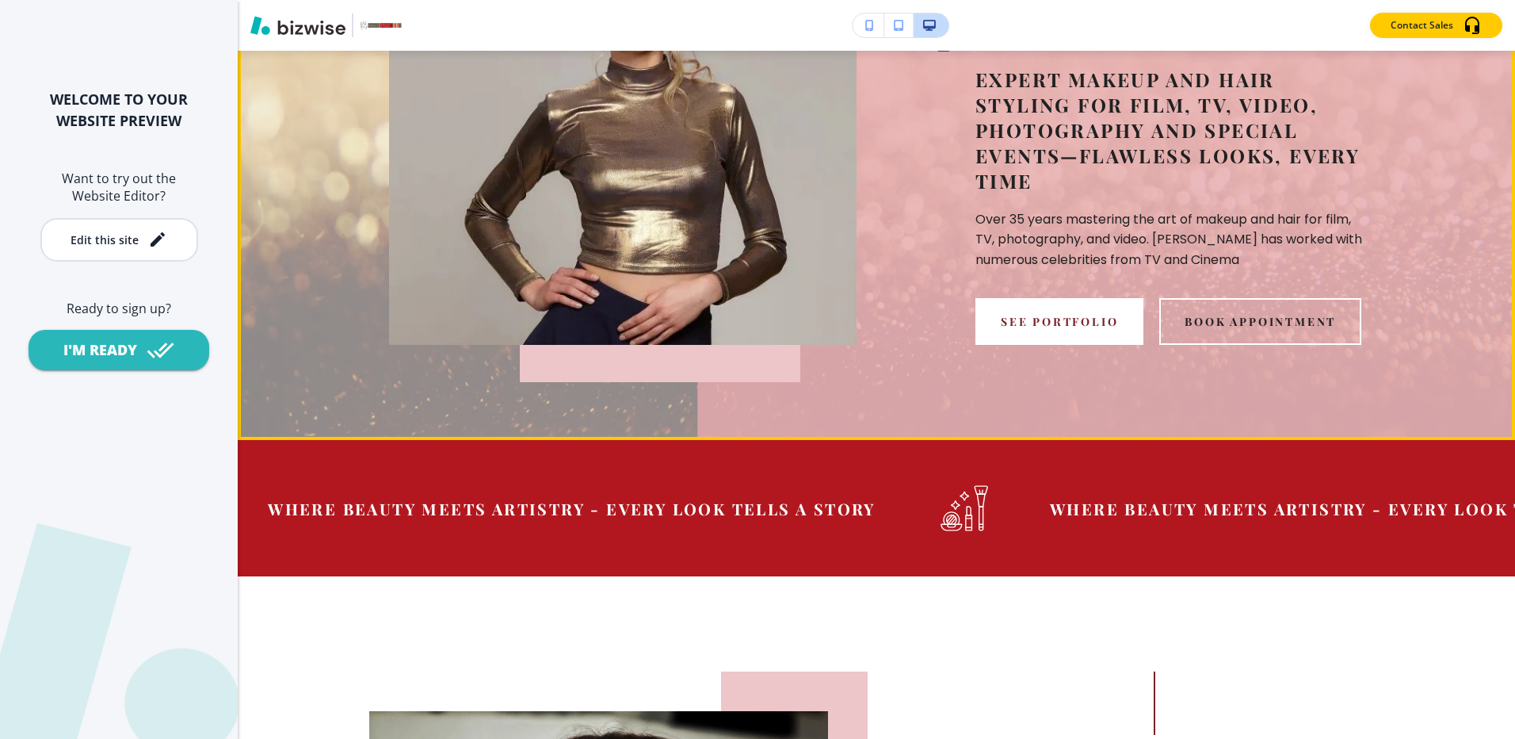
scroll to position [0, 0]
